Goal: Book appointment/travel/reservation

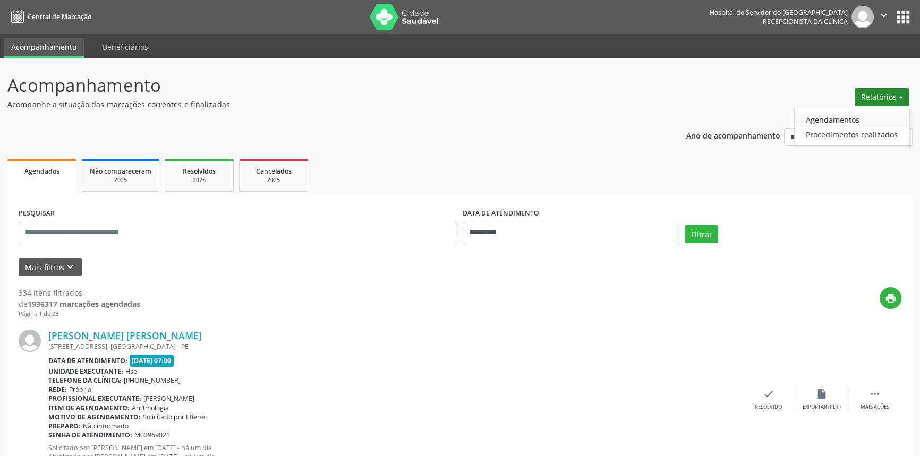
click at [845, 117] on link "Agendamentos" at bounding box center [851, 119] width 114 height 15
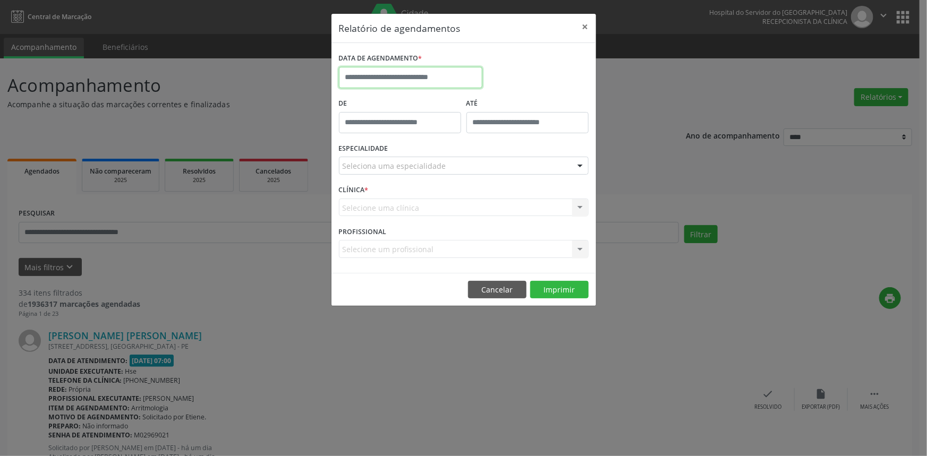
click at [425, 77] on input "text" at bounding box center [410, 77] width 143 height 21
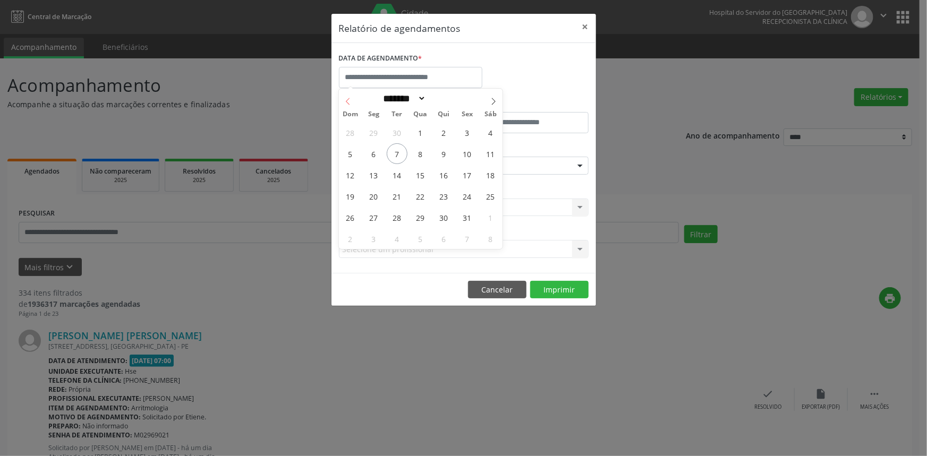
click at [350, 101] on icon at bounding box center [347, 101] width 7 height 7
click at [349, 101] on icon at bounding box center [347, 101] width 7 height 7
select select "*"
click at [417, 217] on span "30" at bounding box center [420, 217] width 21 height 21
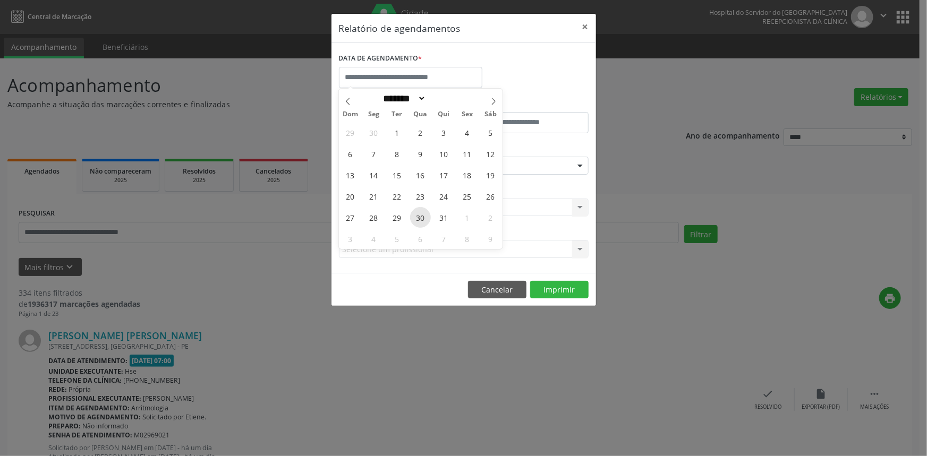
type input "**********"
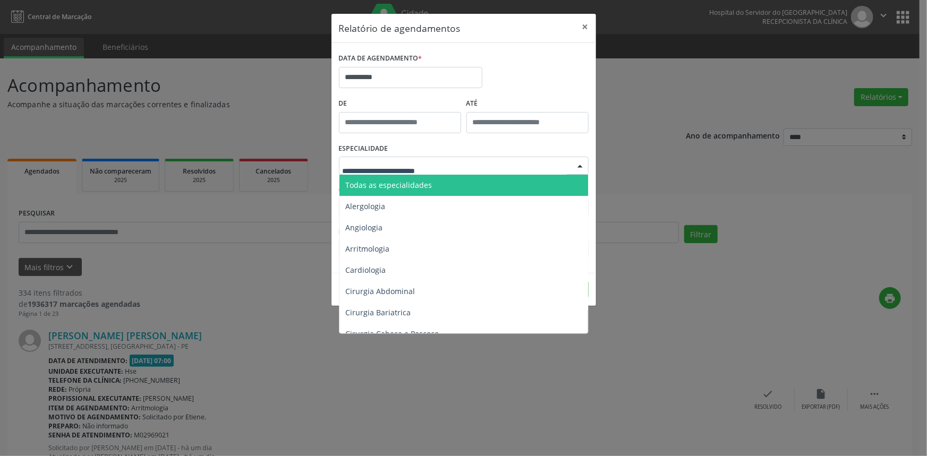
click at [456, 167] on div at bounding box center [464, 166] width 250 height 18
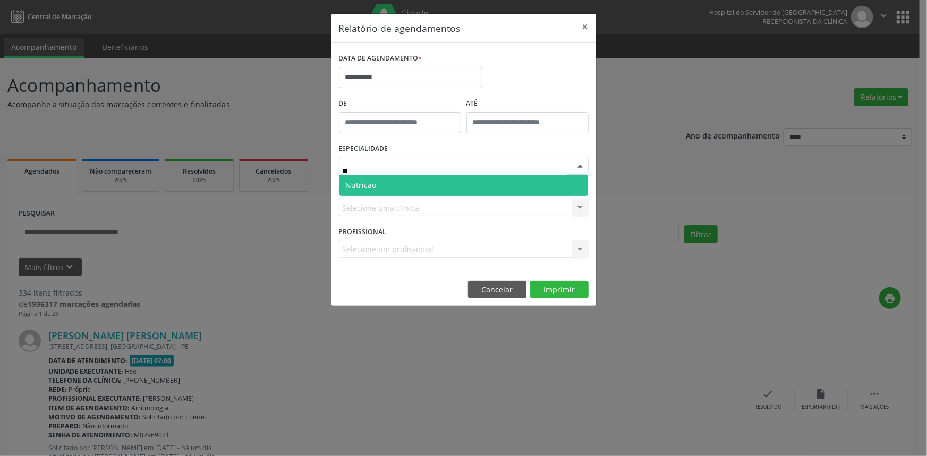
click at [377, 181] on span "Nutricao" at bounding box center [463, 185] width 249 height 21
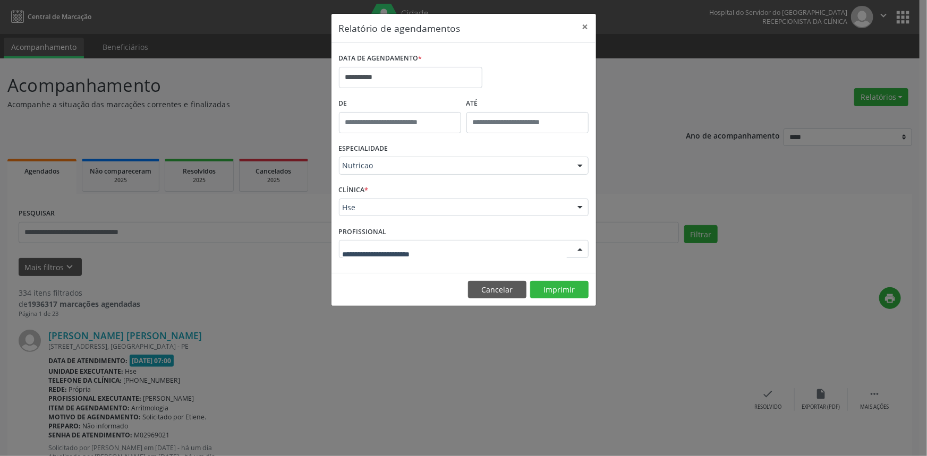
click at [580, 249] on div at bounding box center [580, 250] width 16 height 18
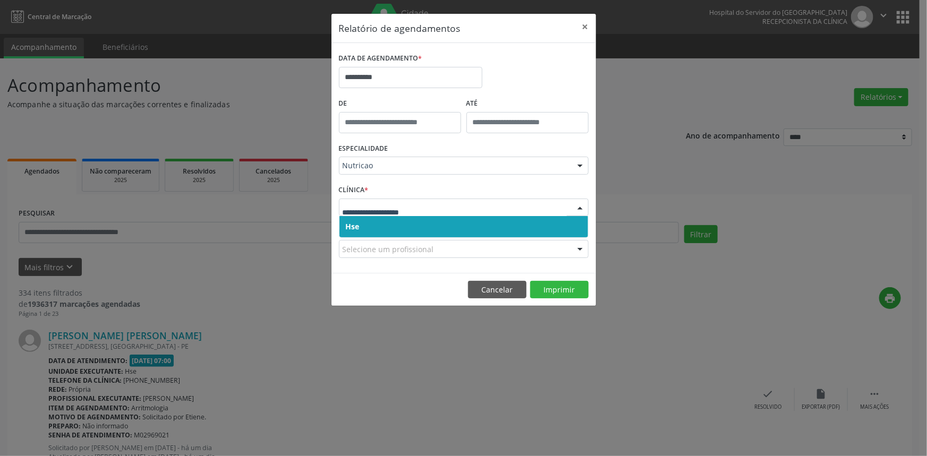
click at [366, 228] on span "Hse" at bounding box center [463, 226] width 249 height 21
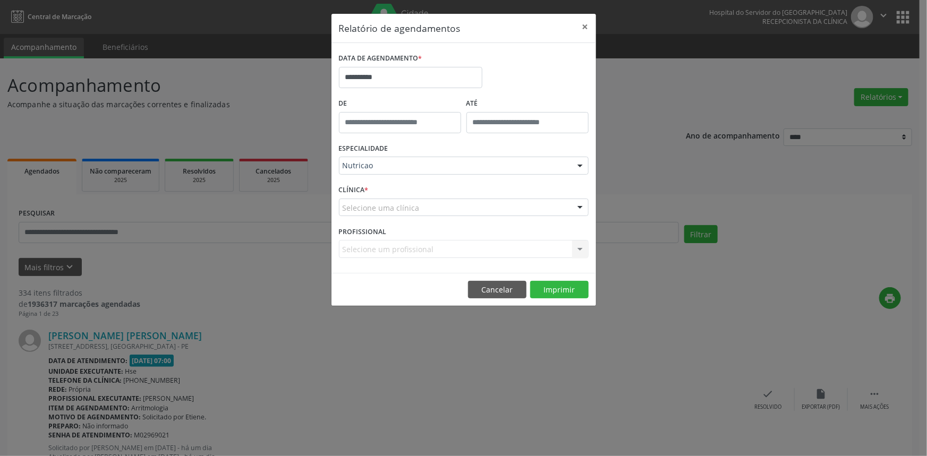
click at [446, 211] on div "Selecione uma clínica" at bounding box center [464, 208] width 250 height 18
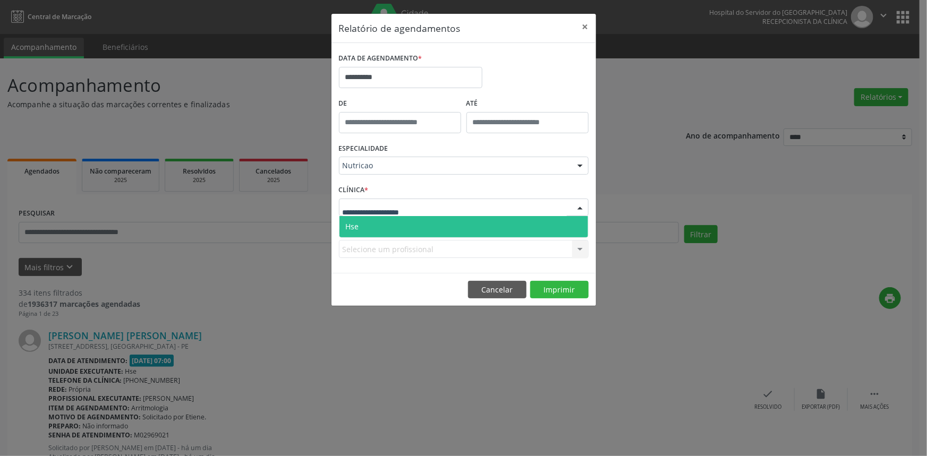
click at [403, 224] on span "Hse" at bounding box center [463, 226] width 249 height 21
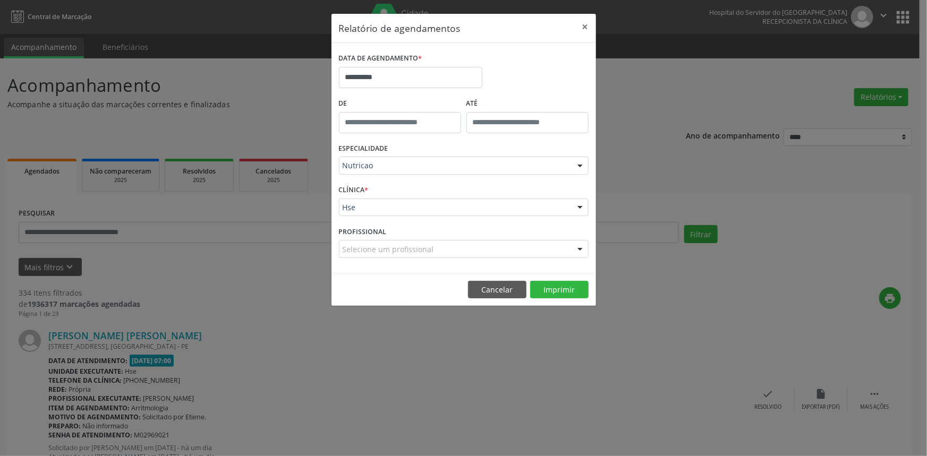
click at [579, 248] on div at bounding box center [580, 250] width 16 height 18
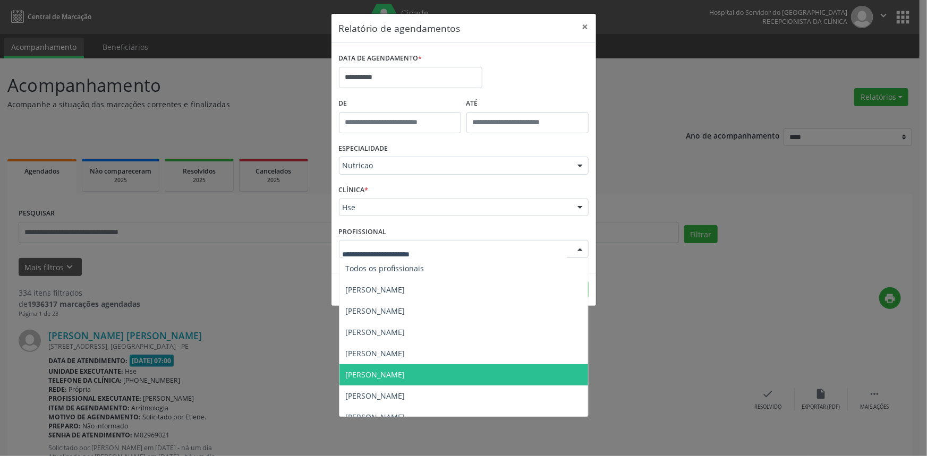
click at [381, 375] on span "[PERSON_NAME]" at bounding box center [375, 375] width 59 height 10
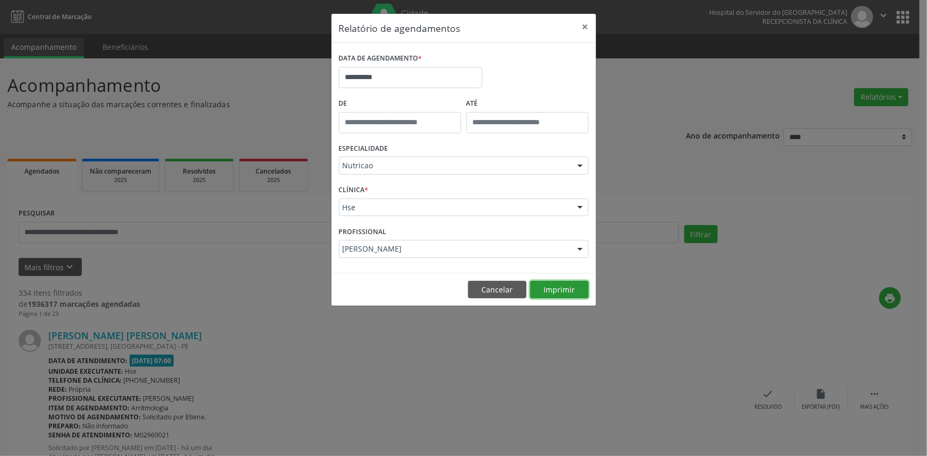
click at [561, 288] on button "Imprimir" at bounding box center [559, 290] width 58 height 18
click at [581, 164] on div at bounding box center [580, 166] width 16 height 18
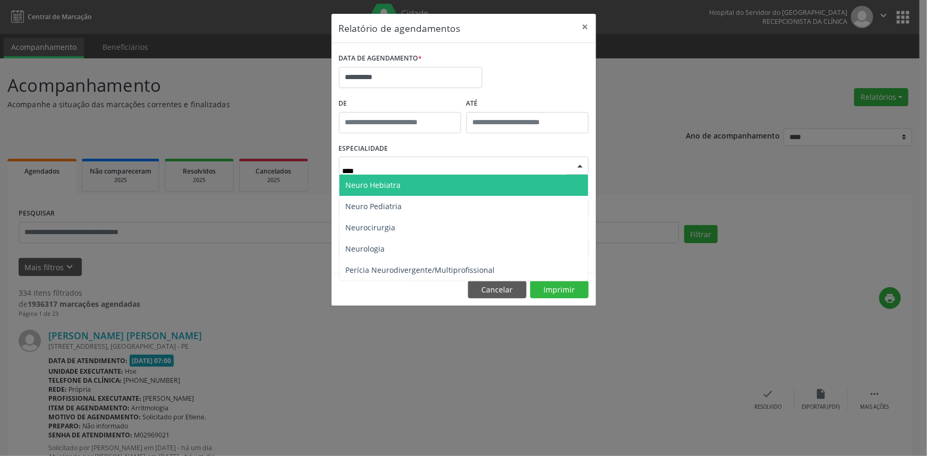
type input "*****"
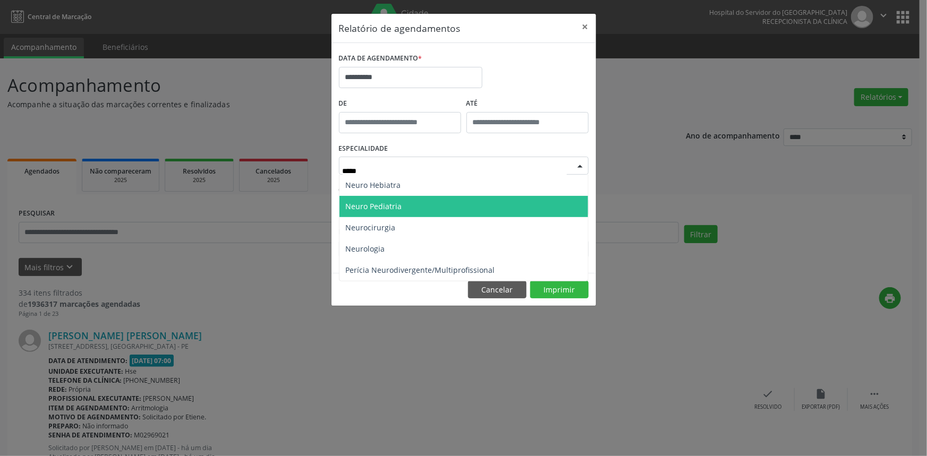
click at [409, 208] on span "Neuro Pediatria" at bounding box center [463, 206] width 249 height 21
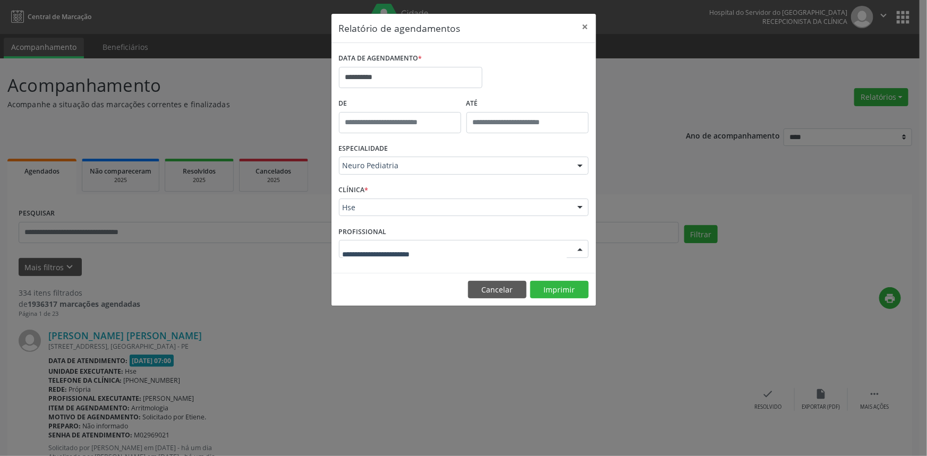
click at [577, 250] on div at bounding box center [580, 250] width 16 height 18
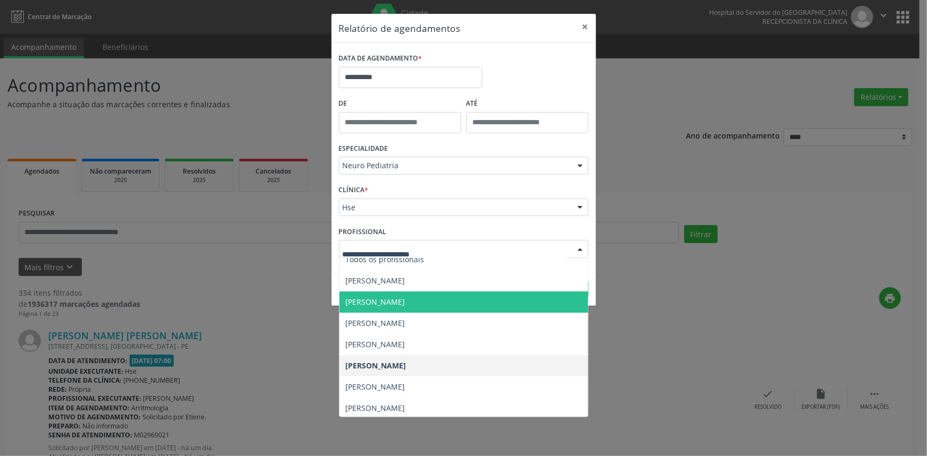
scroll to position [11, 0]
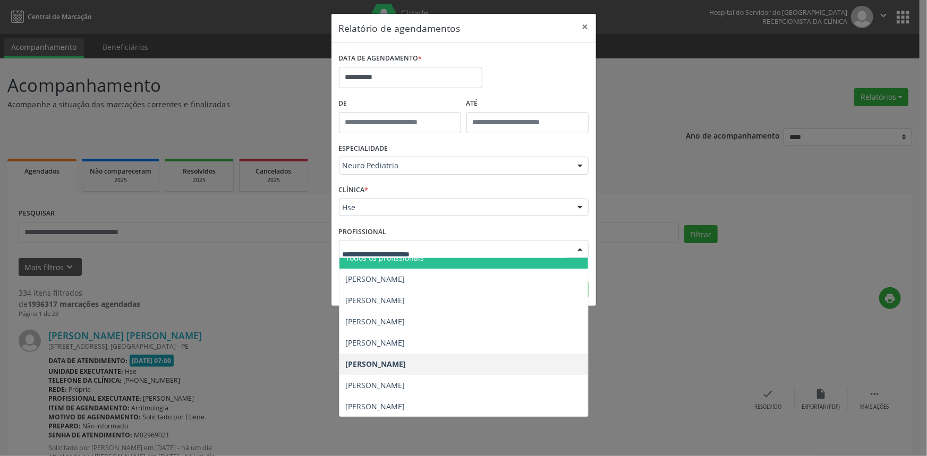
click at [451, 253] on input "text" at bounding box center [454, 254] width 224 height 21
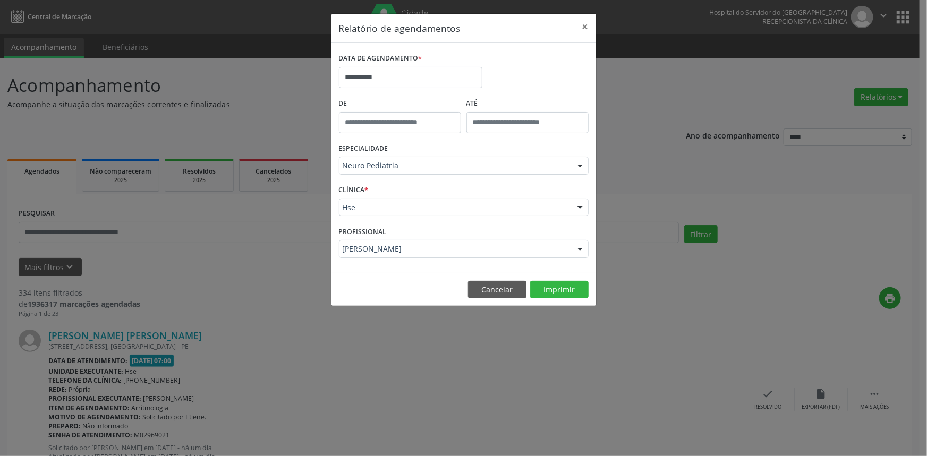
drag, startPoint x: 580, startPoint y: 244, endPoint x: 371, endPoint y: 154, distance: 227.7
click at [574, 241] on div at bounding box center [580, 250] width 16 height 18
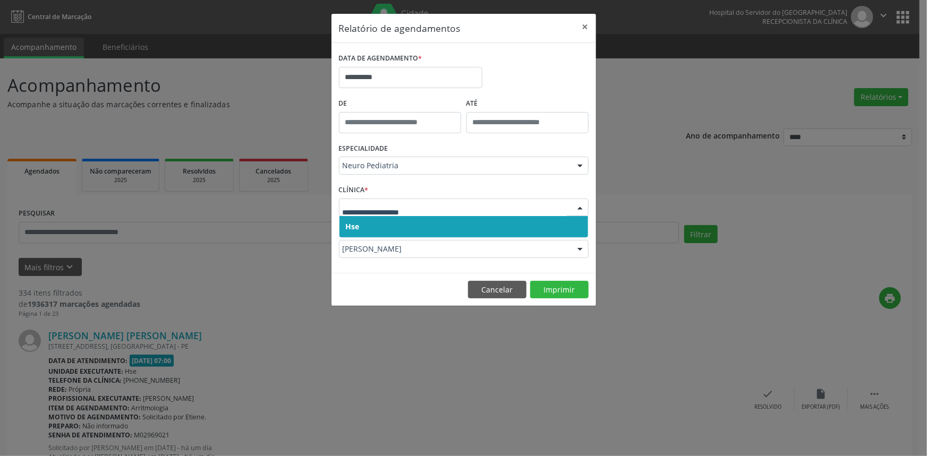
click at [383, 221] on span "Hse" at bounding box center [463, 226] width 249 height 21
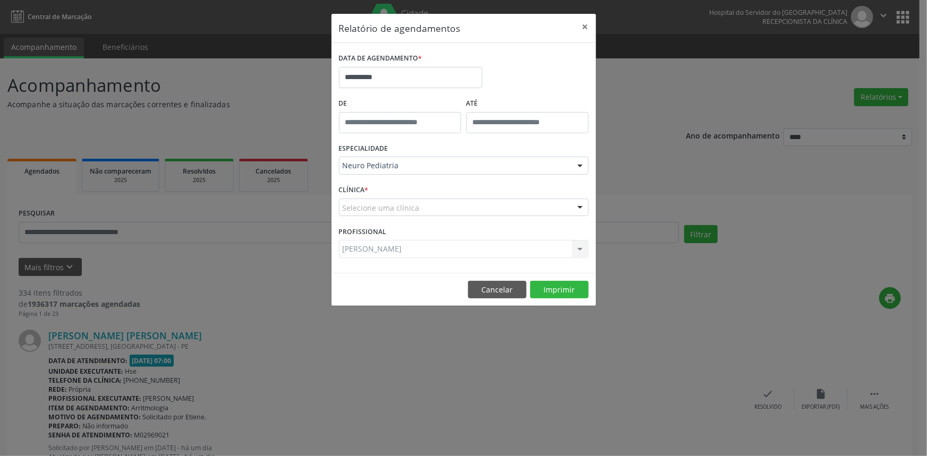
click at [462, 212] on div "Selecione uma clínica" at bounding box center [464, 208] width 250 height 18
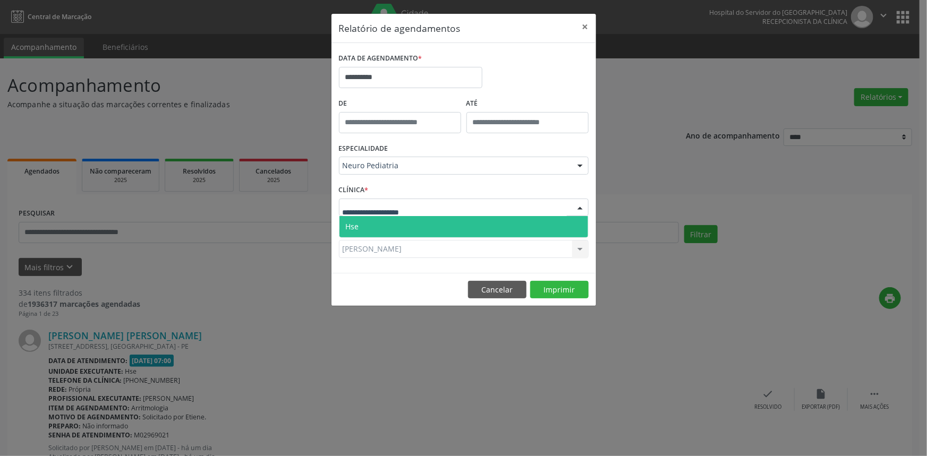
click at [432, 227] on span "Hse" at bounding box center [463, 226] width 249 height 21
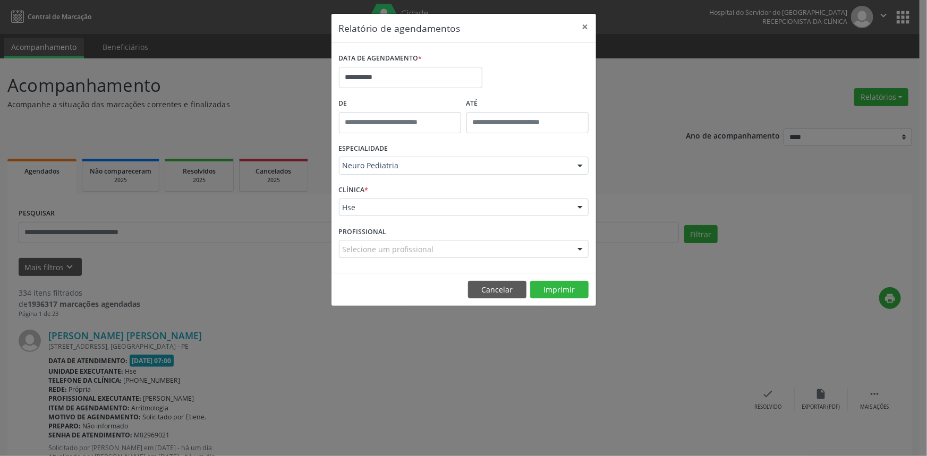
scroll to position [0, 0]
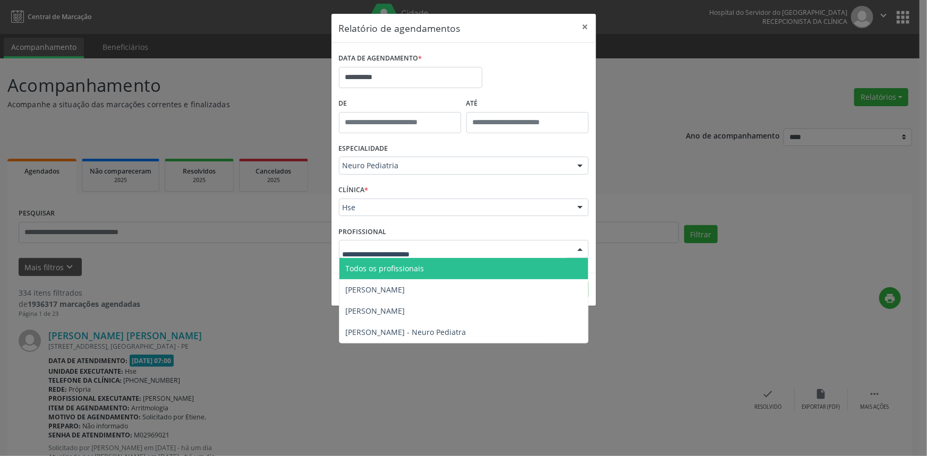
click at [579, 249] on div at bounding box center [580, 250] width 16 height 18
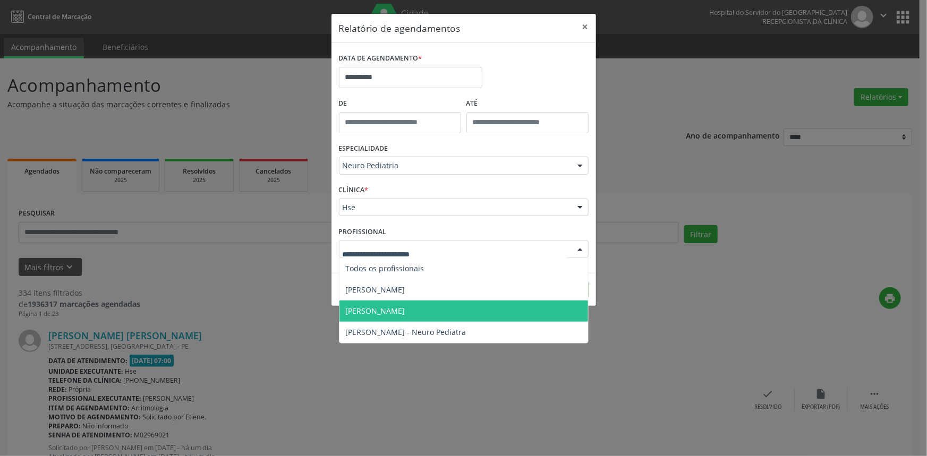
click at [405, 308] on span "[PERSON_NAME]" at bounding box center [375, 311] width 59 height 10
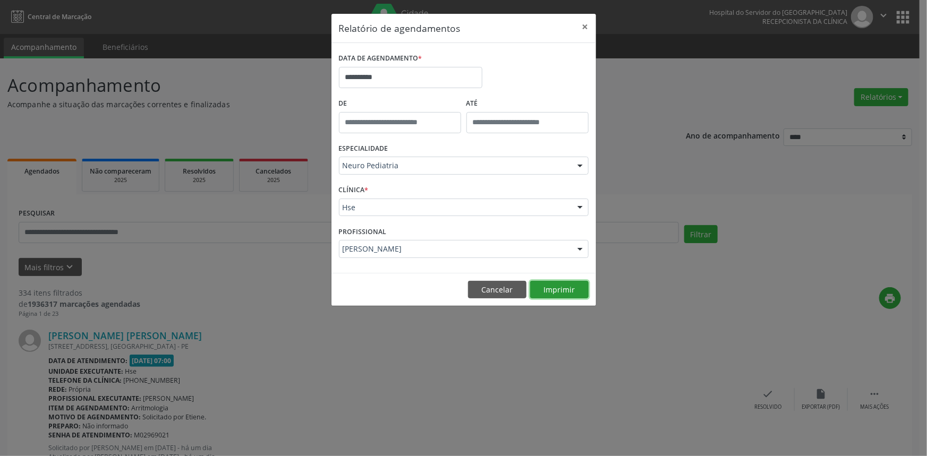
click at [573, 289] on button "Imprimir" at bounding box center [559, 290] width 58 height 18
